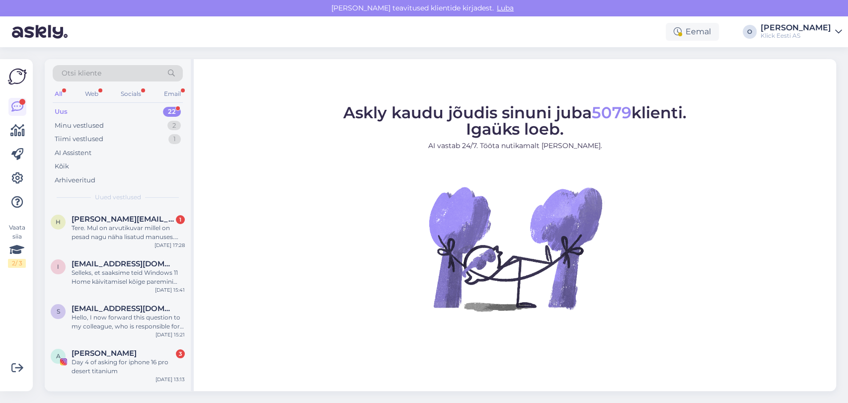
click at [138, 108] on div "Uus 22" at bounding box center [118, 112] width 130 height 14
click at [122, 222] on span "[PERSON_NAME][EMAIL_ADDRESS][PERSON_NAME][DOMAIN_NAME]" at bounding box center [123, 219] width 103 height 9
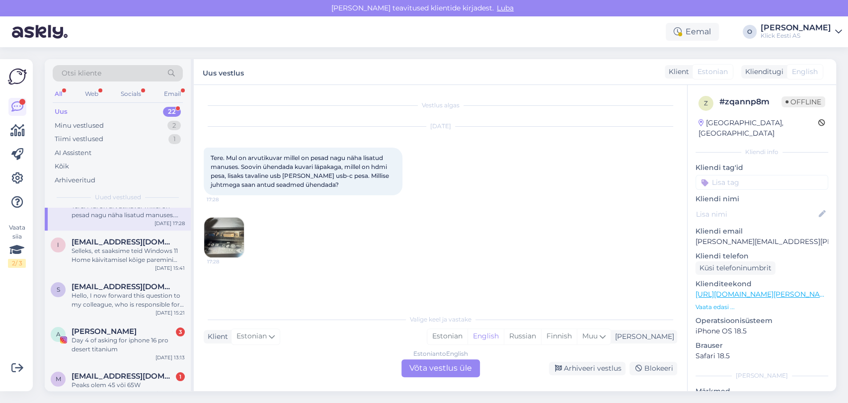
scroll to position [44, 0]
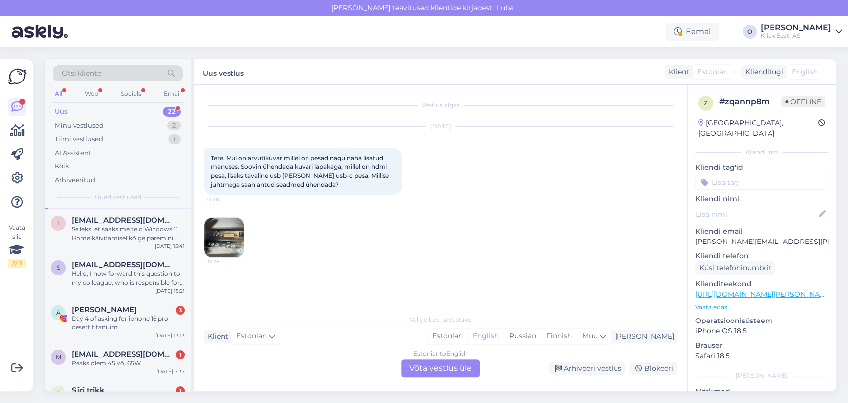
click at [122, 222] on span "[EMAIL_ADDRESS][DOMAIN_NAME]" at bounding box center [123, 220] width 103 height 9
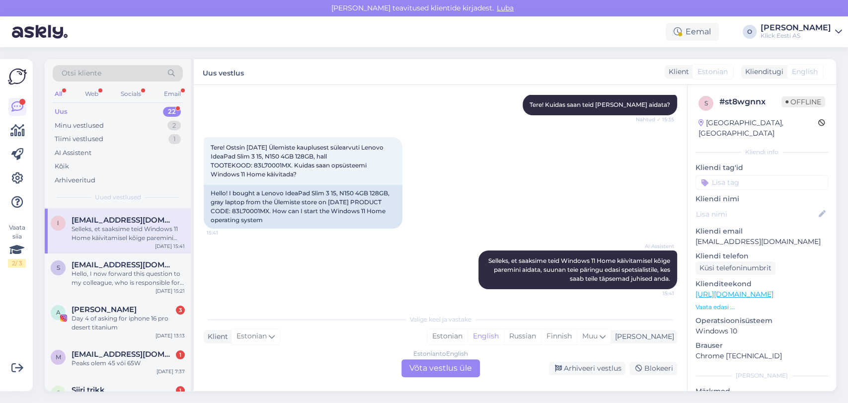
scroll to position [66, 0]
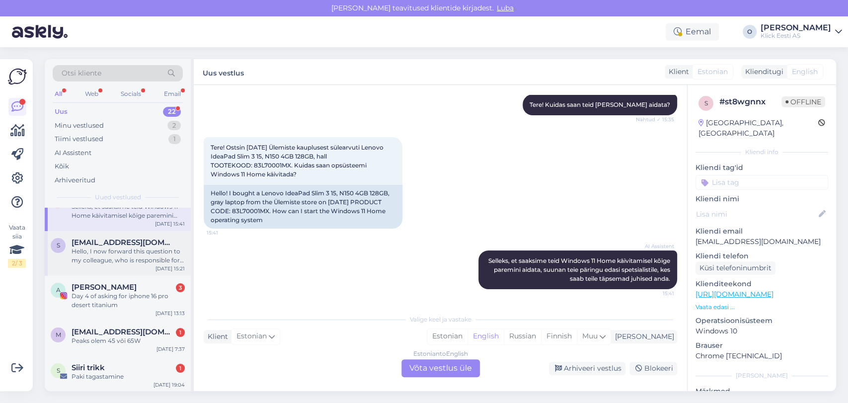
click at [113, 244] on span "[EMAIL_ADDRESS][DOMAIN_NAME]" at bounding box center [123, 242] width 103 height 9
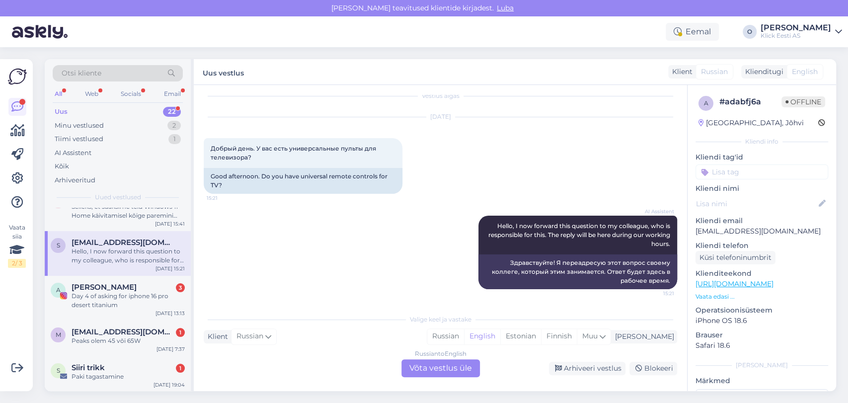
scroll to position [9, 0]
click at [117, 300] on div "Day 4 of asking for iphone 16 pro desert titanium" at bounding box center [128, 301] width 113 height 18
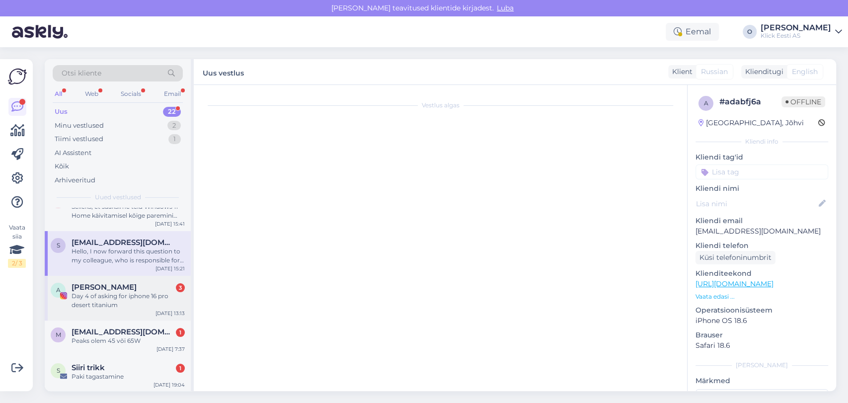
scroll to position [70, 0]
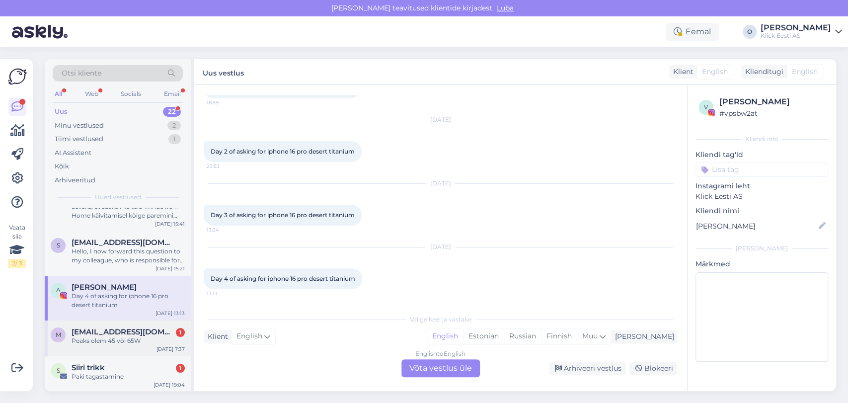
click at [119, 330] on span "[EMAIL_ADDRESS][DOMAIN_NAME]" at bounding box center [123, 331] width 103 height 9
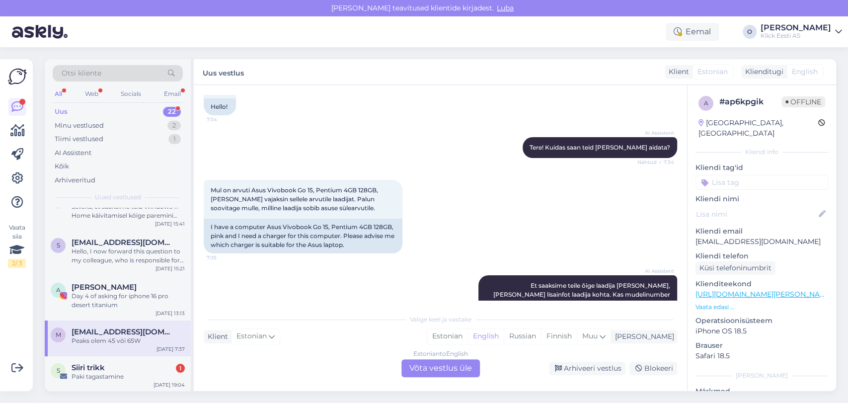
scroll to position [155, 0]
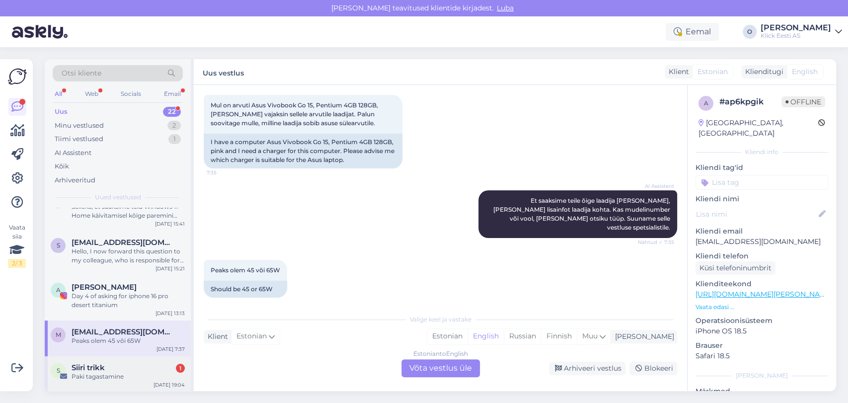
click at [112, 378] on div "Paki tagastamine" at bounding box center [128, 376] width 113 height 9
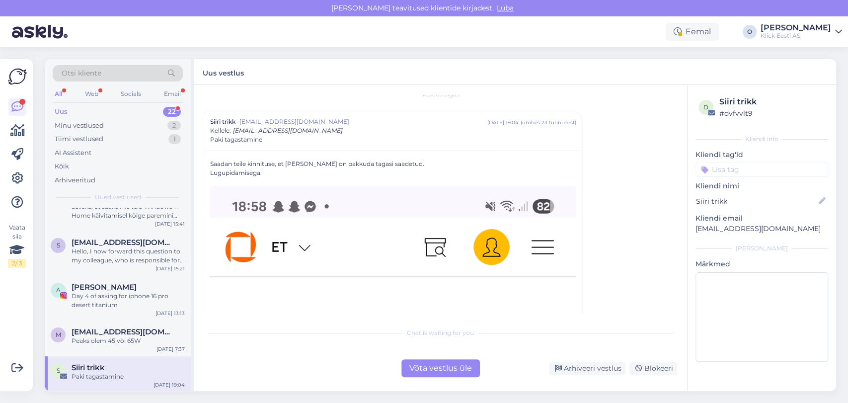
scroll to position [10, 0]
click at [720, 230] on p "[EMAIL_ADDRESS][DOMAIN_NAME]" at bounding box center [761, 229] width 133 height 10
copy div "[EMAIL_ADDRESS][DOMAIN_NAME] [PERSON_NAME]"
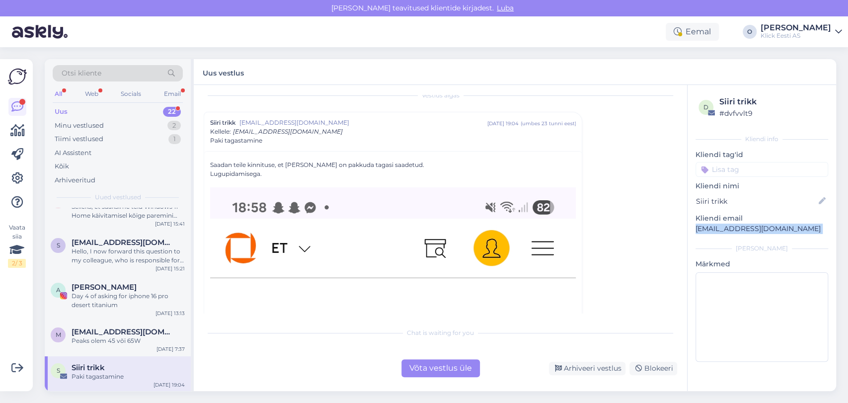
copy div "[EMAIL_ADDRESS][DOMAIN_NAME] [PERSON_NAME]"
click at [114, 381] on div "S Siiri trikk Paki tagastamine [DATE] 19:04" at bounding box center [118, 374] width 146 height 36
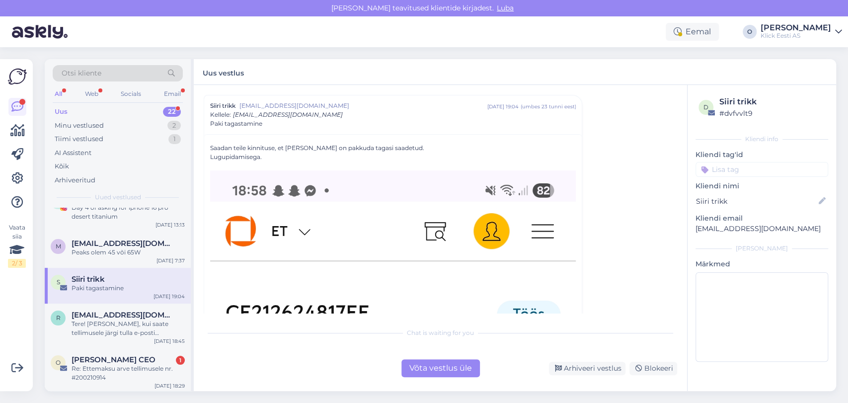
scroll to position [176, 0]
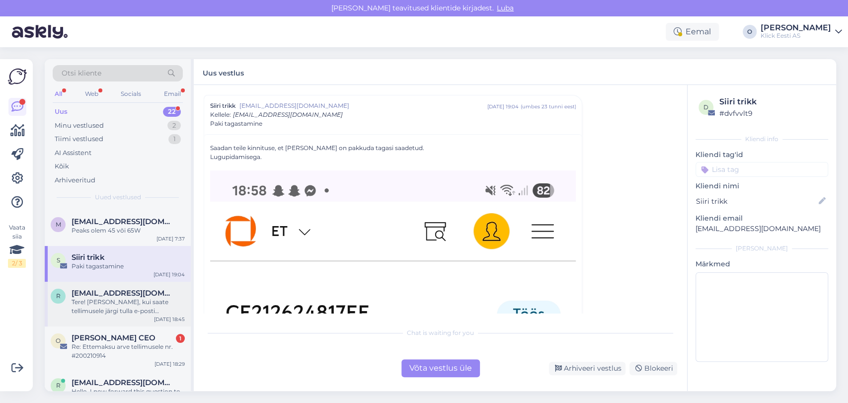
click at [111, 299] on div "Tere! [PERSON_NAME], kui saate tellimusele järgi tulla e-posti [PERSON_NAME]. S…" at bounding box center [128, 307] width 113 height 18
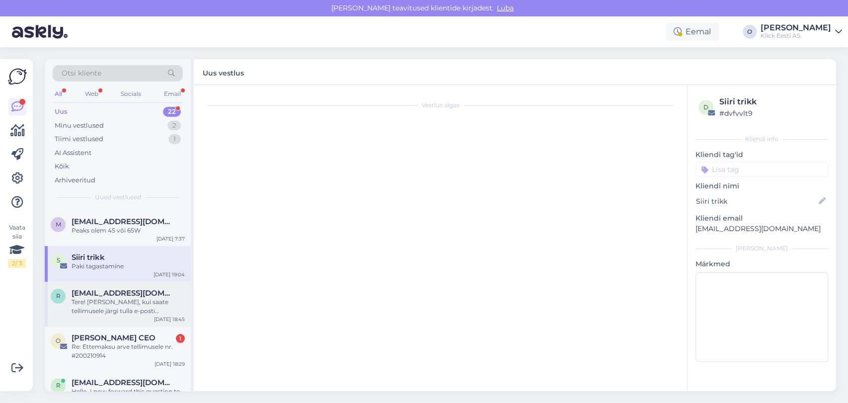
scroll to position [0, 0]
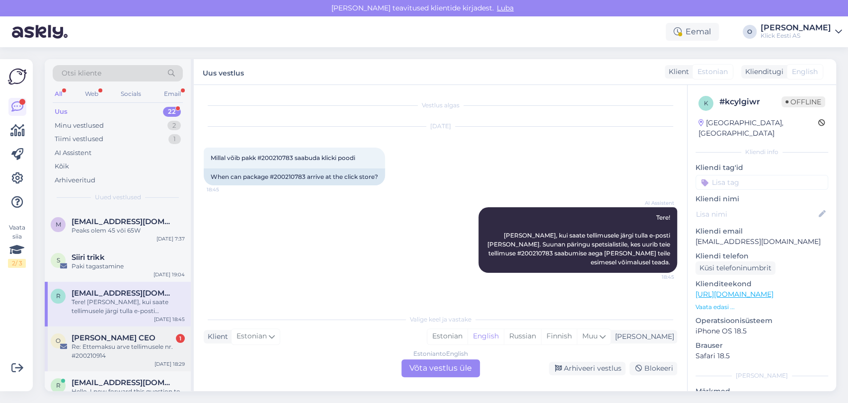
click at [107, 339] on span "[PERSON_NAME] CEO" at bounding box center [114, 337] width 84 height 9
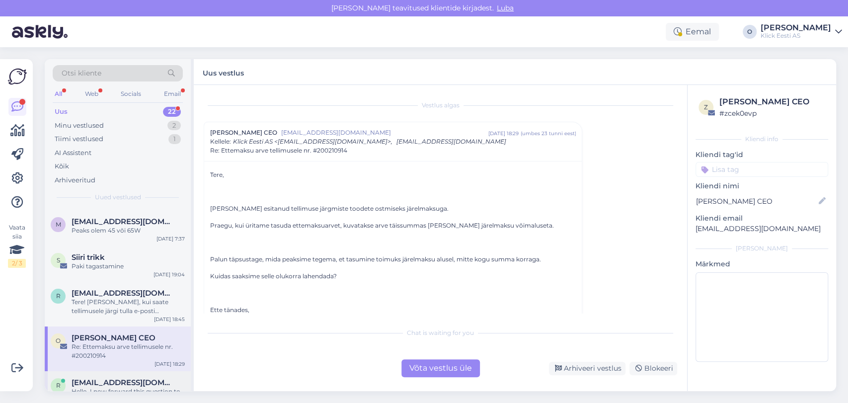
click at [142, 378] on span "[EMAIL_ADDRESS][DOMAIN_NAME]" at bounding box center [123, 382] width 103 height 9
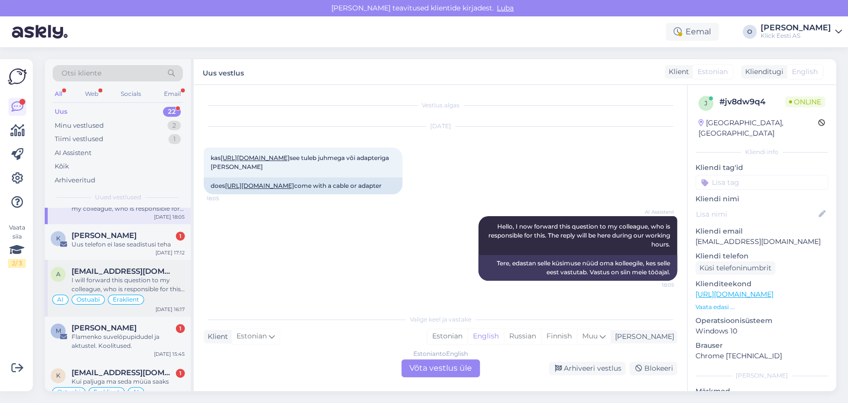
scroll to position [353, 0]
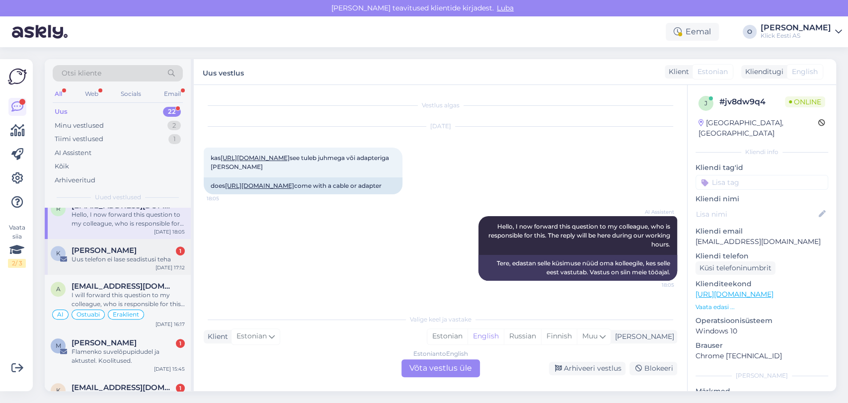
click at [112, 244] on div "K Kairi Kaadu 1 Uus telefon ei lase seadistusi teha [DATE] 17:12" at bounding box center [118, 257] width 146 height 36
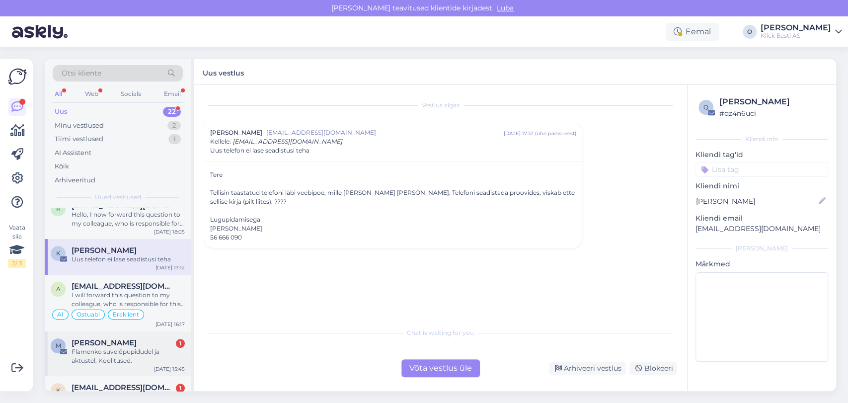
click at [109, 346] on span "[PERSON_NAME]" at bounding box center [104, 342] width 65 height 9
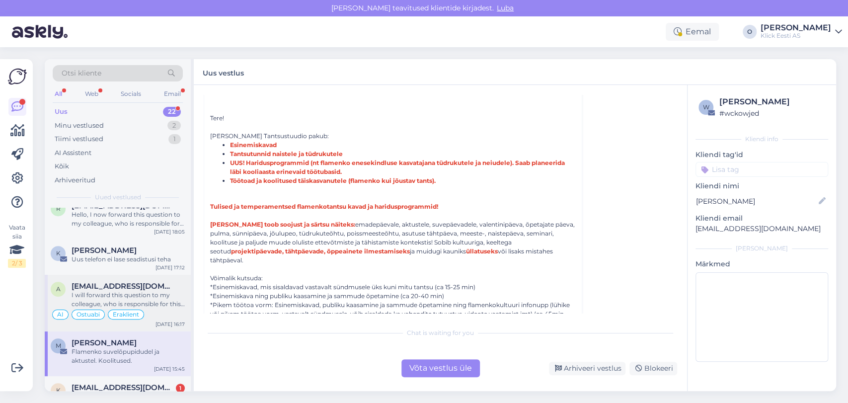
scroll to position [300, 0]
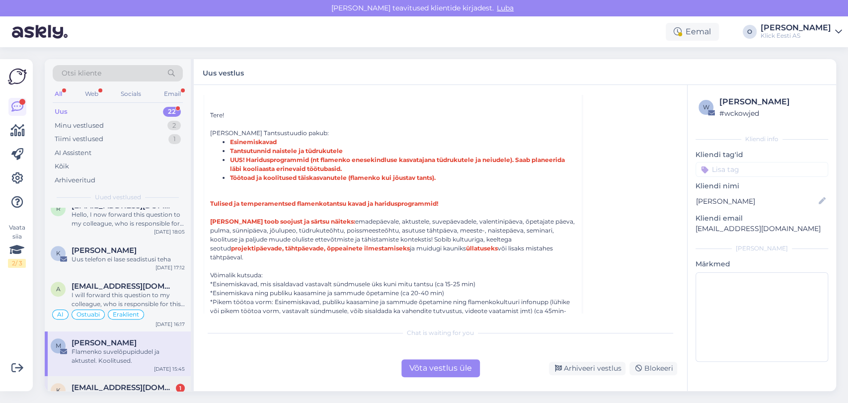
click at [115, 390] on span "[EMAIL_ADDRESS][DOMAIN_NAME]" at bounding box center [123, 387] width 103 height 9
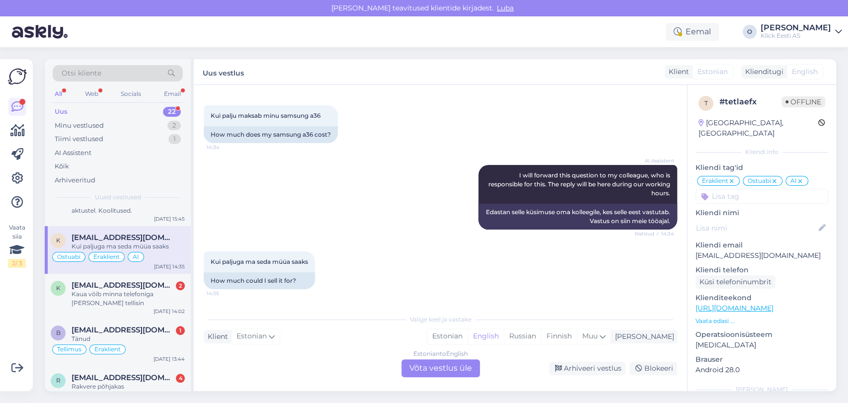
scroll to position [508, 0]
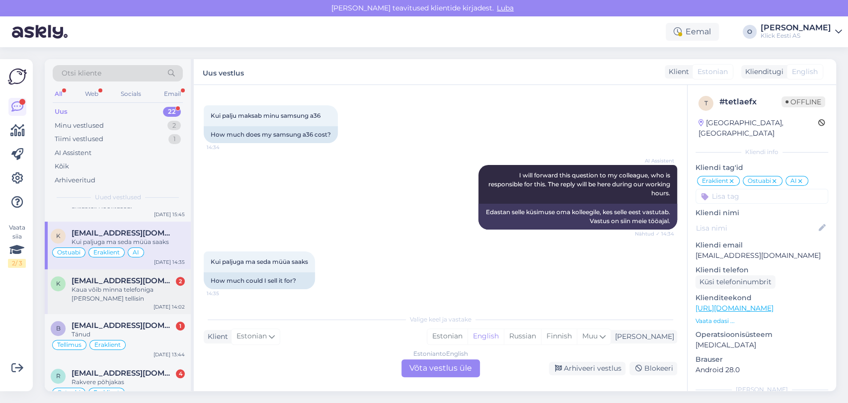
click at [104, 287] on div "Kaua võib minna telefoniga [PERSON_NAME] tellisin" at bounding box center [128, 294] width 113 height 18
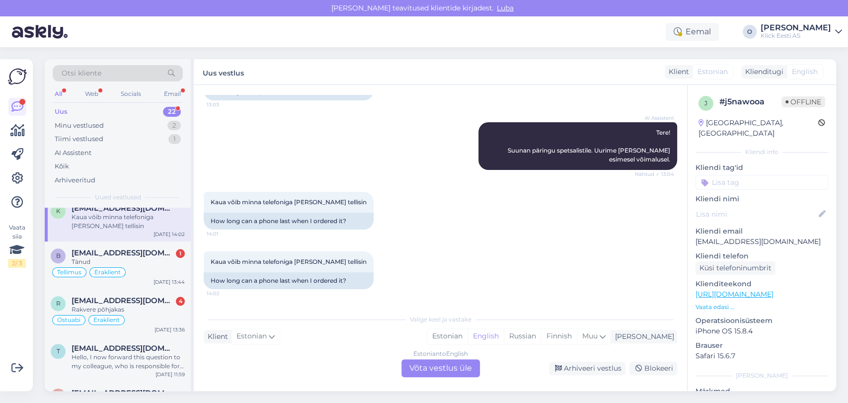
scroll to position [618, 0]
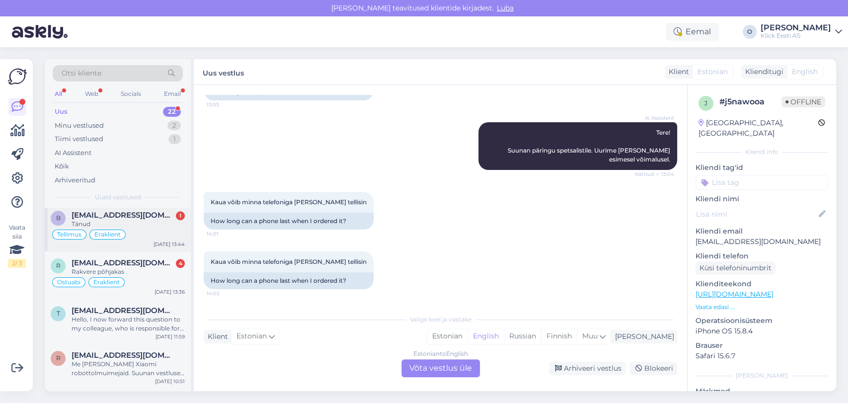
click at [138, 218] on span "[EMAIL_ADDRESS][DOMAIN_NAME]" at bounding box center [123, 215] width 103 height 9
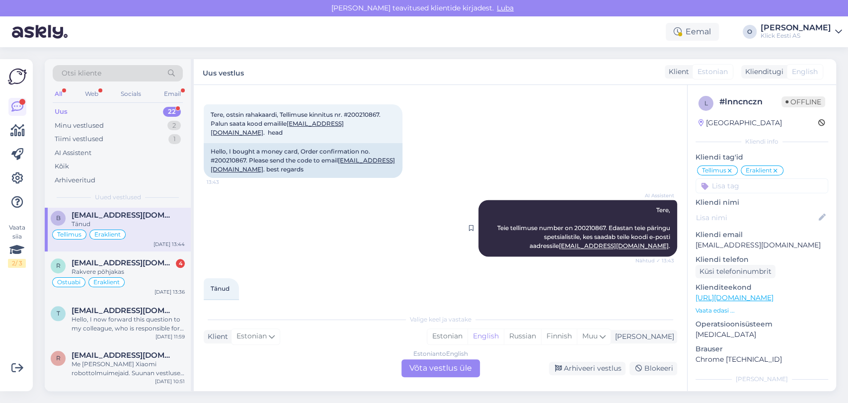
click at [586, 206] on span "Tere, Teie tellimuse number on 200210867. Edastan teie päringu spetsialistile, …" at bounding box center [584, 227] width 174 height 43
click at [122, 265] on span "[EMAIL_ADDRESS][DOMAIN_NAME]" at bounding box center [123, 262] width 103 height 9
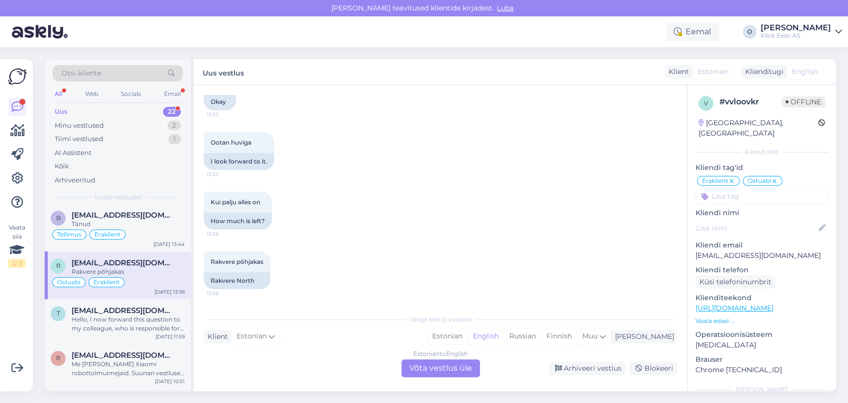
scroll to position [577, 0]
click at [122, 265] on span "[EMAIL_ADDRESS][DOMAIN_NAME]" at bounding box center [123, 262] width 103 height 9
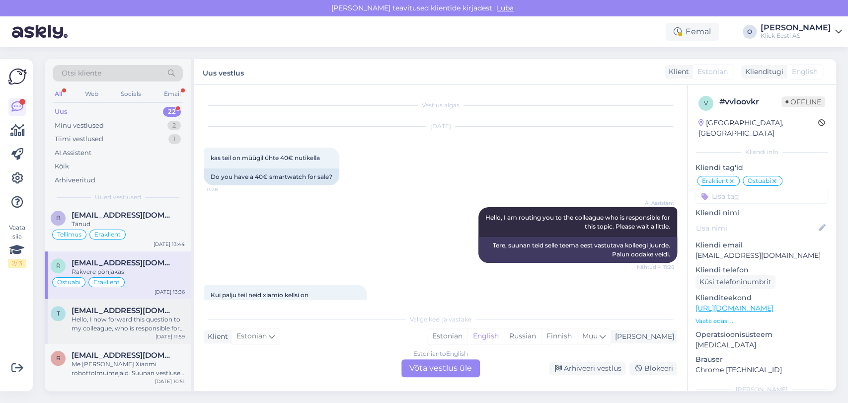
click at [120, 307] on span "[EMAIL_ADDRESS][DOMAIN_NAME]" at bounding box center [123, 310] width 103 height 9
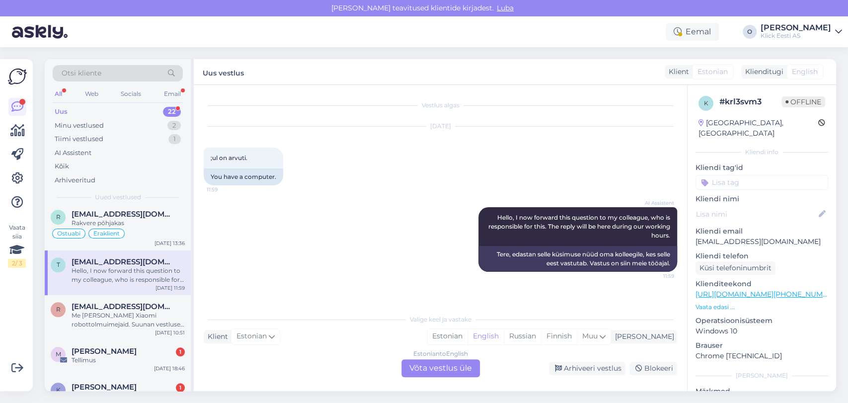
scroll to position [684, 0]
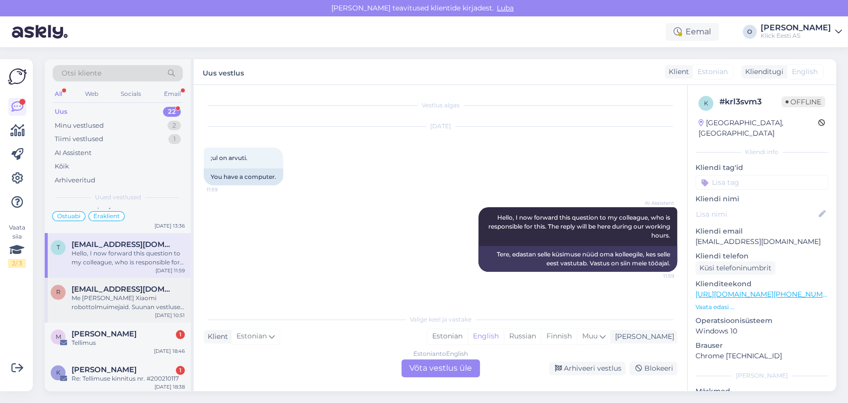
click at [105, 303] on div "Me [PERSON_NAME] Xiaomi robottolmuimejaid. Suunan vestluse kolleegile, kes saab…" at bounding box center [128, 303] width 113 height 18
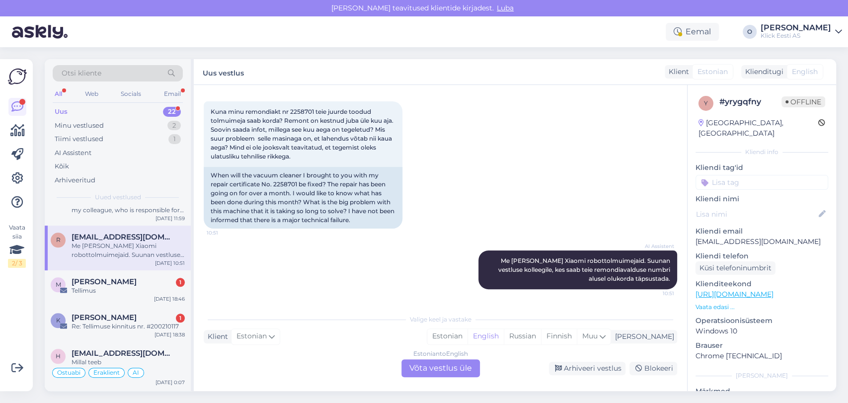
scroll to position [751, 0]
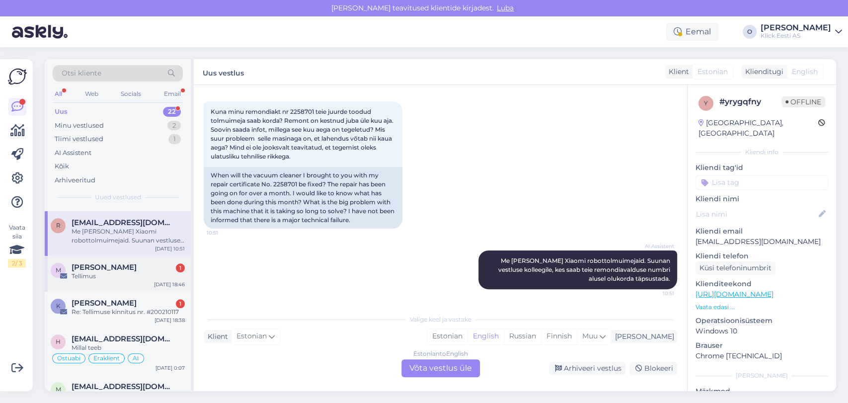
click at [111, 269] on span "[PERSON_NAME]" at bounding box center [104, 267] width 65 height 9
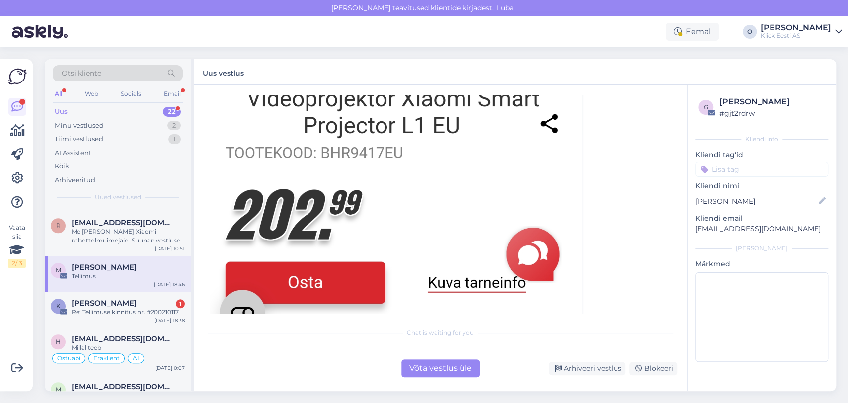
scroll to position [752, 0]
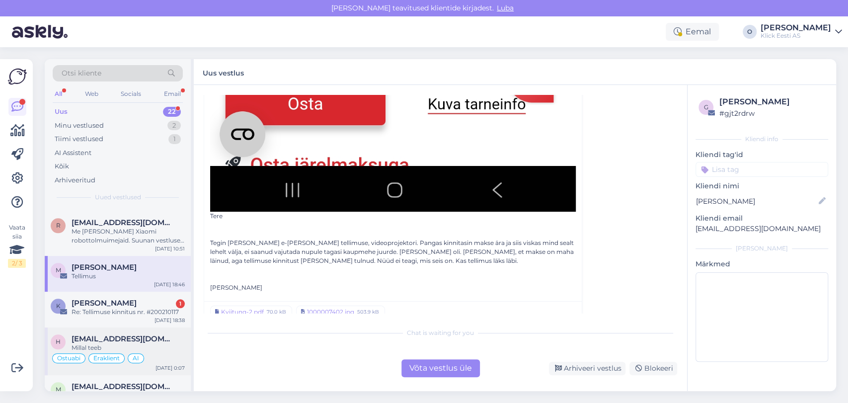
click at [105, 341] on span "[EMAIL_ADDRESS][DOMAIN_NAME]" at bounding box center [123, 338] width 103 height 9
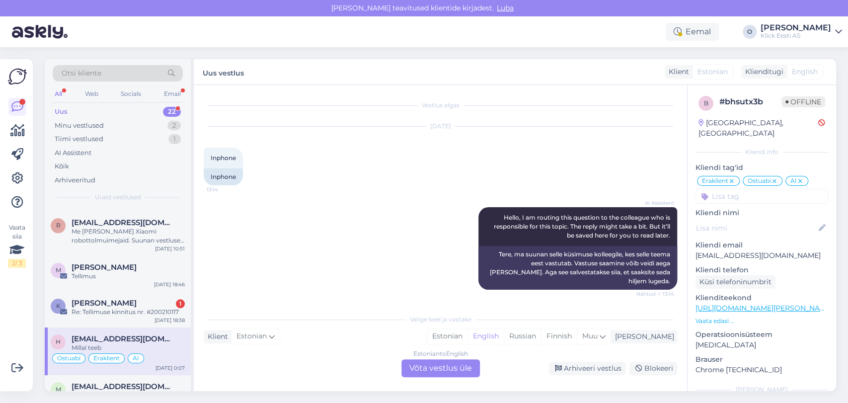
scroll to position [1906, 0]
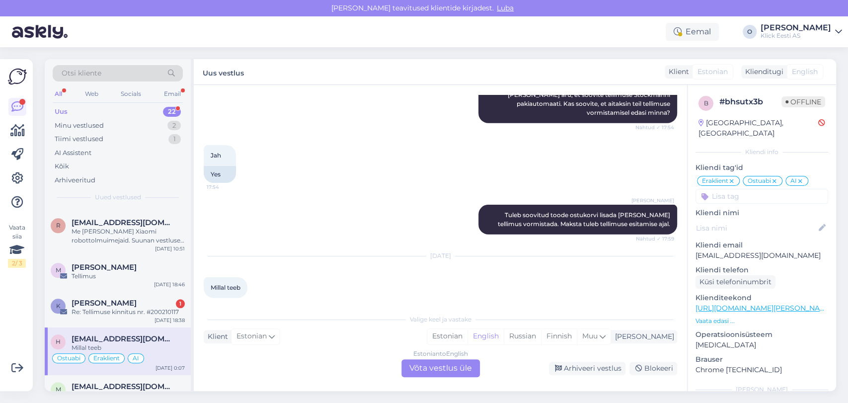
click at [105, 341] on span "[EMAIL_ADDRESS][DOMAIN_NAME]" at bounding box center [123, 338] width 103 height 9
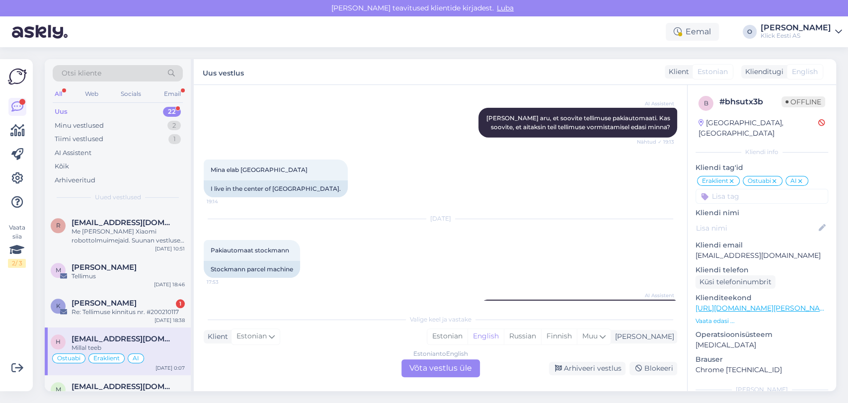
scroll to position [1854, 0]
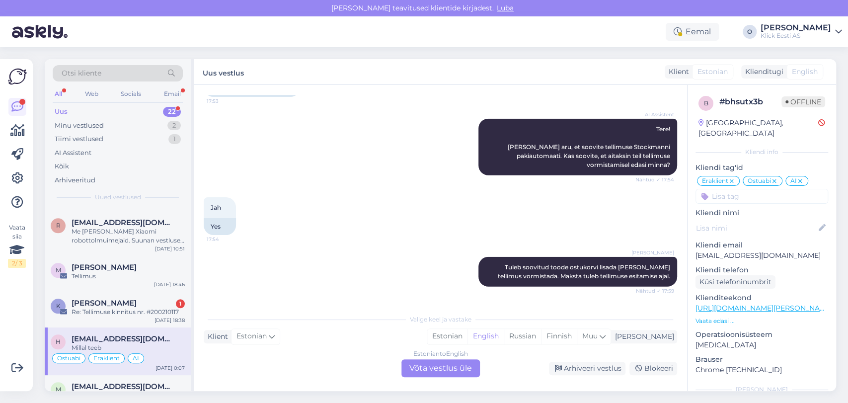
click at [146, 343] on div "Millal teeb" at bounding box center [128, 347] width 113 height 9
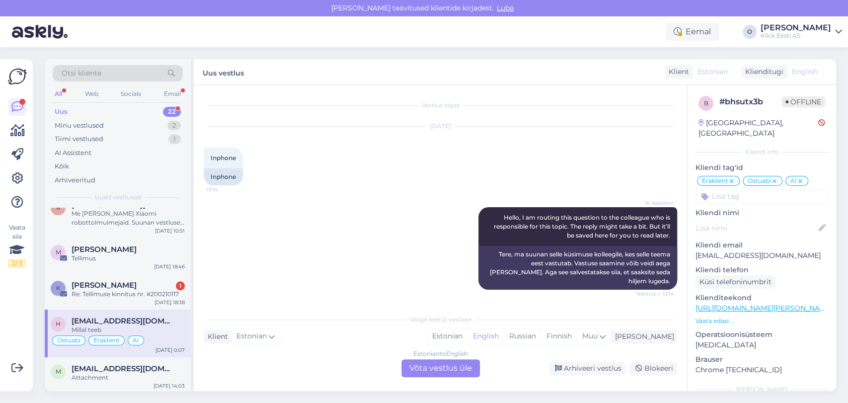
scroll to position [770, 0]
click at [141, 363] on div "[EMAIL_ADDRESS][DOMAIN_NAME]" at bounding box center [128, 367] width 113 height 9
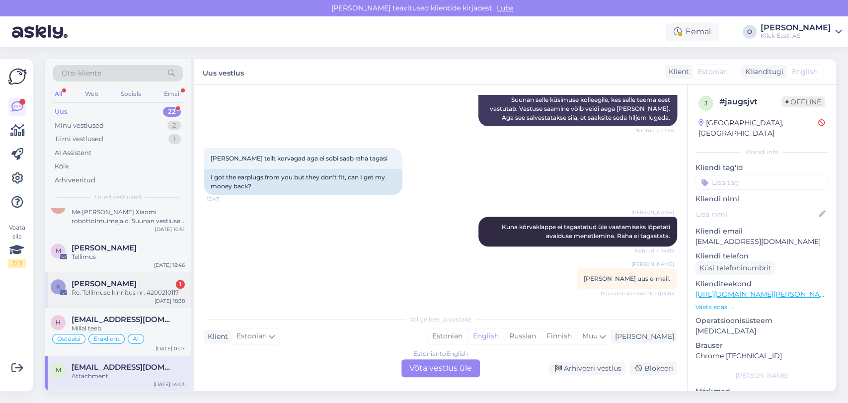
click at [121, 297] on div "K [PERSON_NAME] 1 Re: Tellimuse kinnitus nr. #200210117 [DATE] 18:38" at bounding box center [118, 290] width 146 height 36
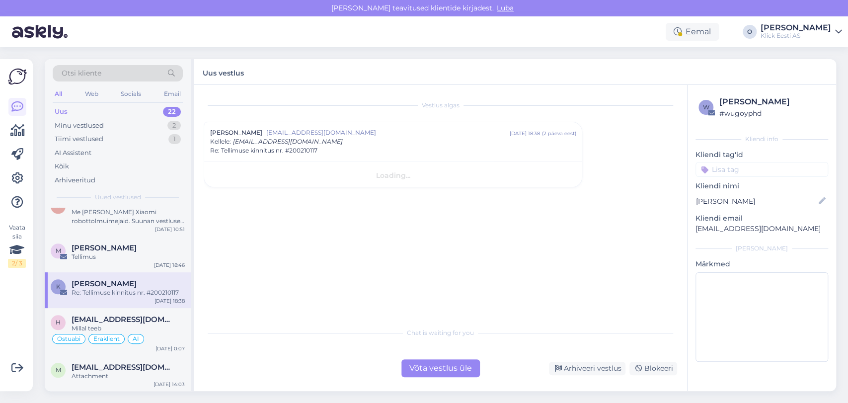
scroll to position [0, 0]
